Goal: Task Accomplishment & Management: Use online tool/utility

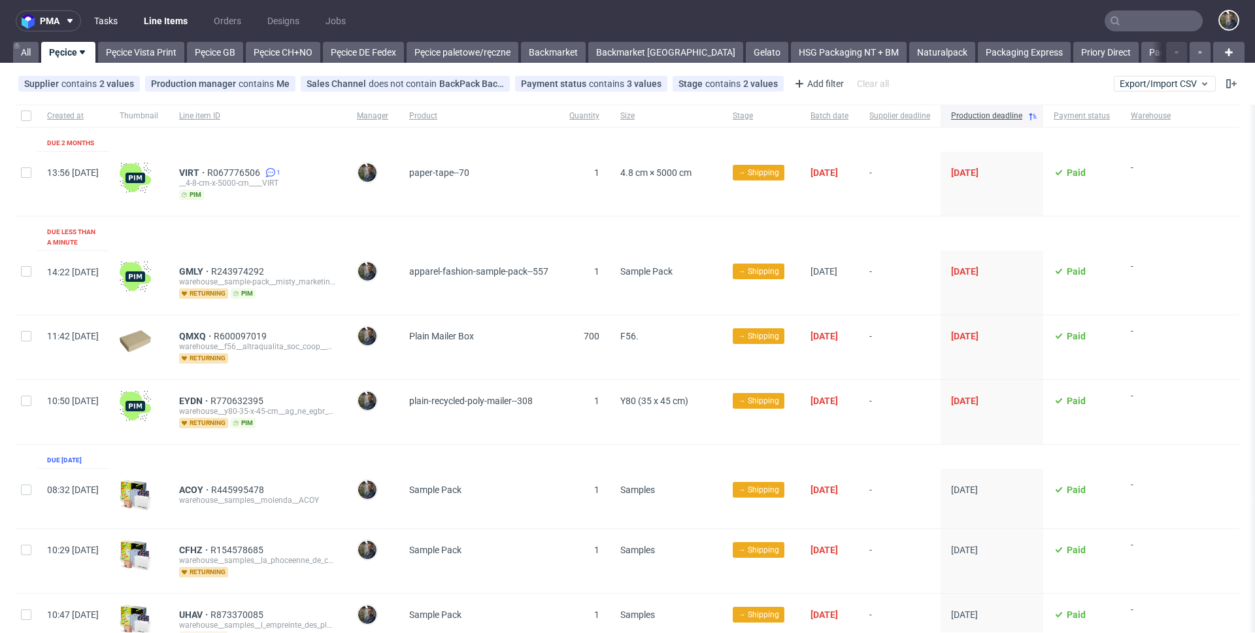
click at [105, 21] on link "Tasks" at bounding box center [105, 20] width 39 height 21
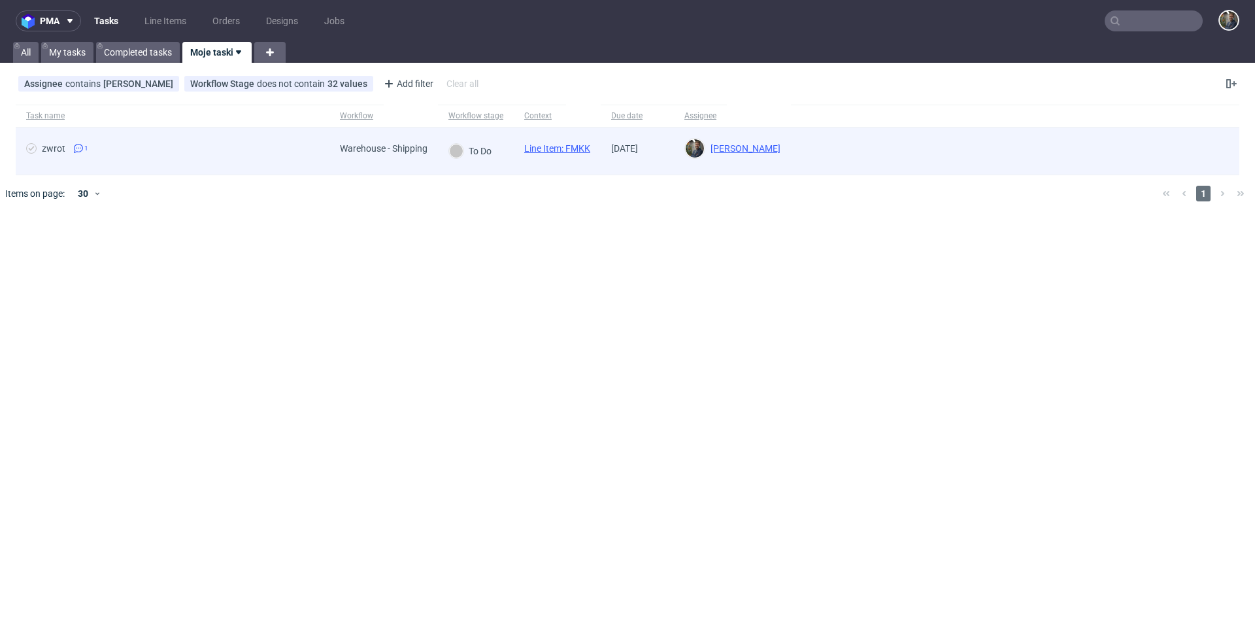
click at [563, 146] on link "Line Item: FMKK" at bounding box center [557, 148] width 66 height 10
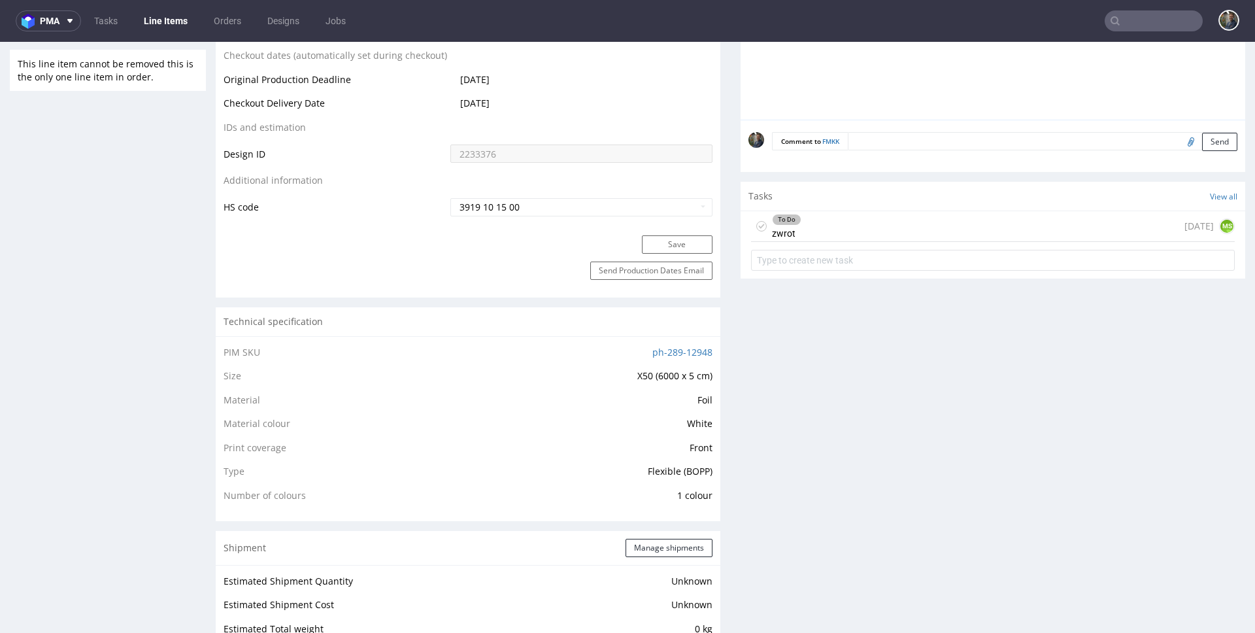
scroll to position [556, 0]
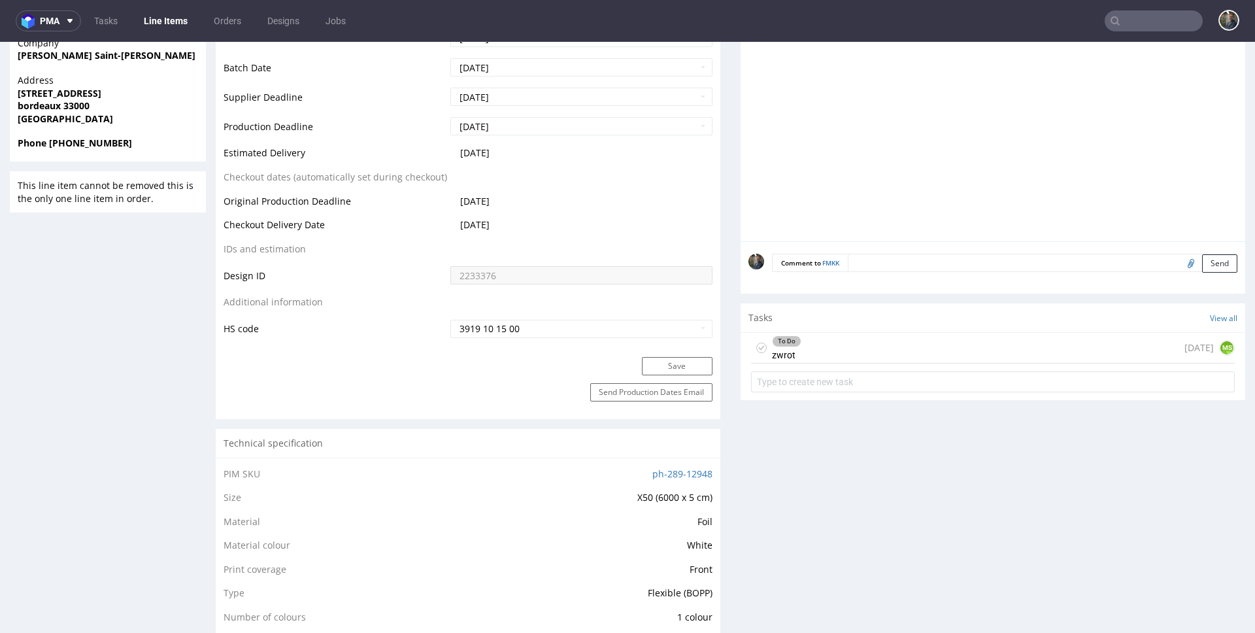
click at [864, 348] on div "To Do zwrot 10 days ago MS" at bounding box center [993, 348] width 484 height 31
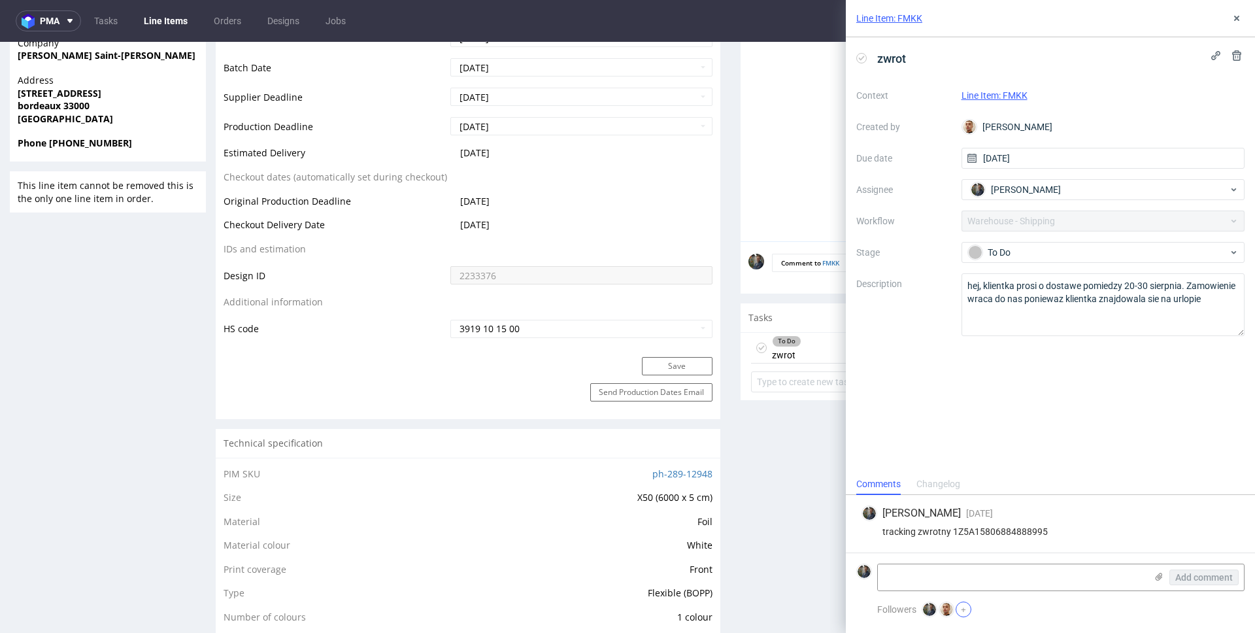
click at [962, 612] on button "+" at bounding box center [964, 610] width 16 height 16
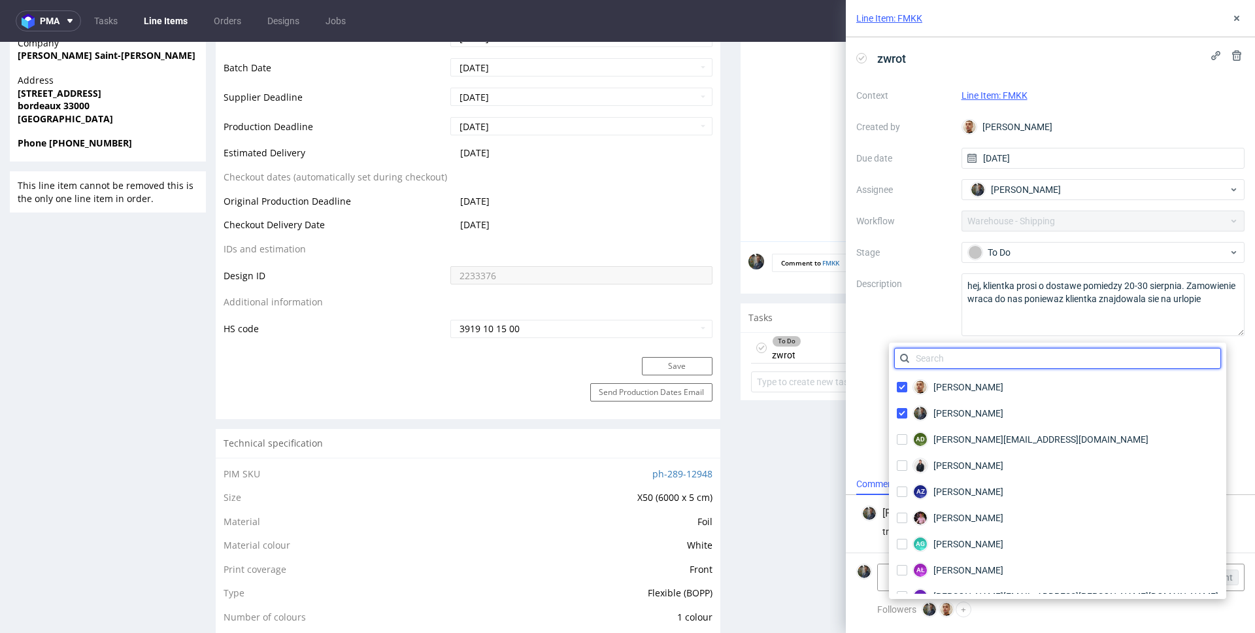
click at [962, 362] on input "text" at bounding box center [1057, 358] width 327 height 21
type input "e"
click at [1159, 389] on div "zwrot Context Line Item: FMKK Created by Bartłomiej Leśniczuk Due date 12/08/20…" at bounding box center [1050, 255] width 409 height 436
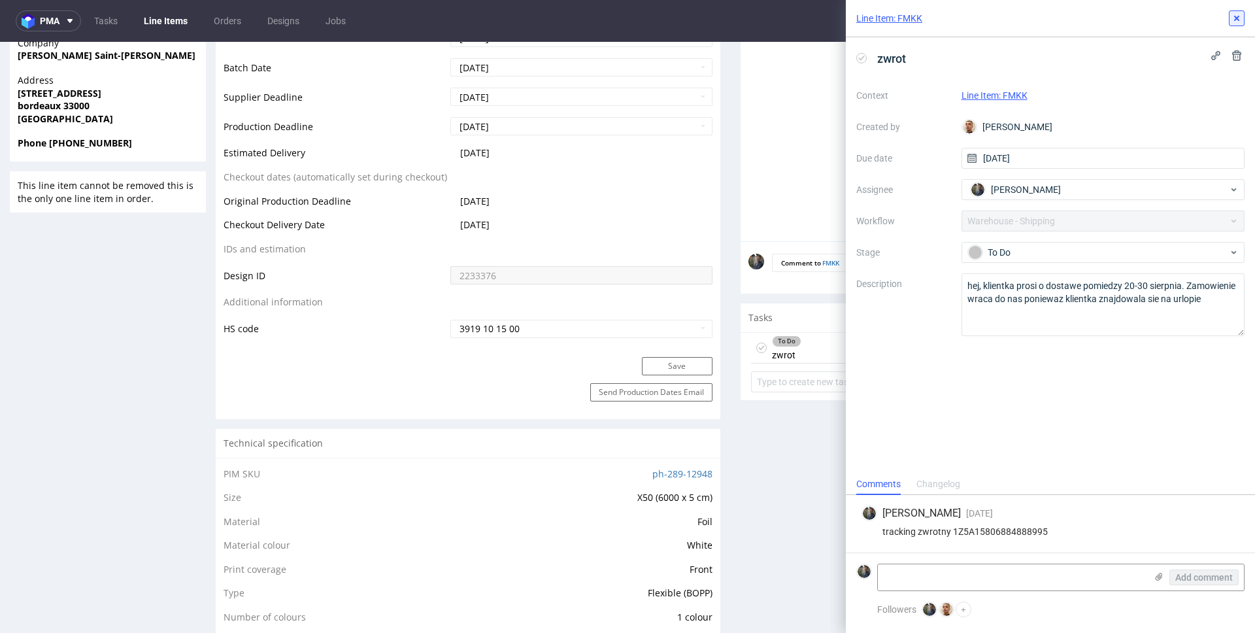
drag, startPoint x: 1240, startPoint y: 18, endPoint x: 947, endPoint y: 69, distance: 298.0
click at [1240, 18] on icon at bounding box center [1237, 18] width 10 height 10
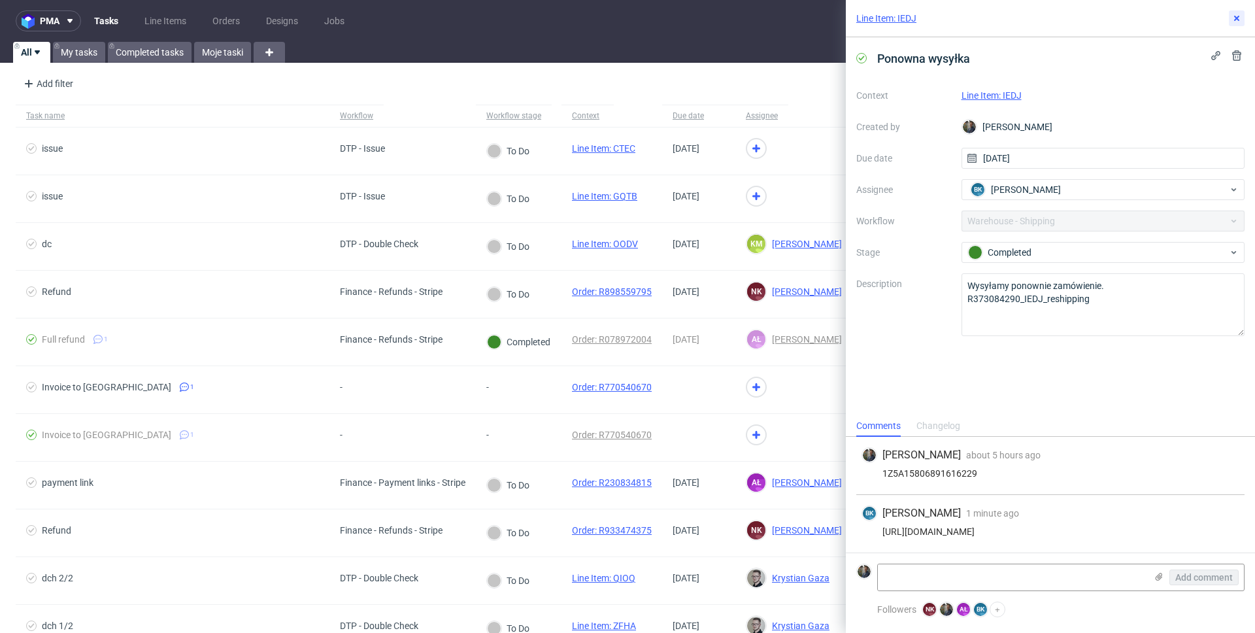
click at [1233, 22] on icon at bounding box center [1237, 18] width 10 height 10
